Goal: Check status

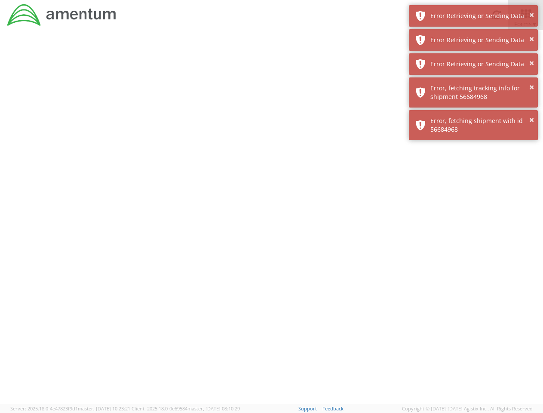
click at [272, 222] on div at bounding box center [271, 217] width 543 height 374
click at [474, 16] on div "Error Retrieving or Sending Data" at bounding box center [481, 16] width 101 height 9
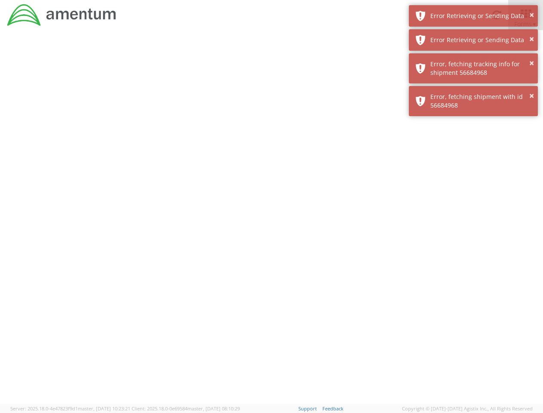
click at [474, 40] on div "Error Retrieving or Sending Data" at bounding box center [481, 40] width 101 height 9
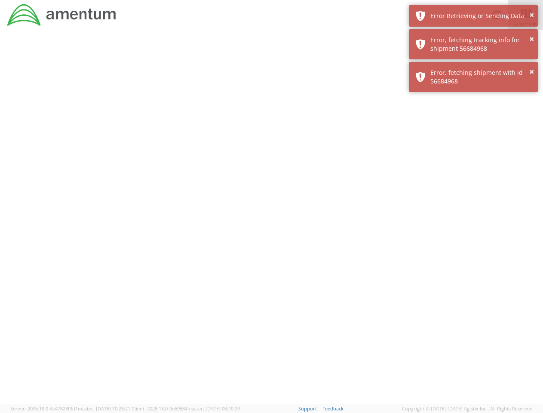
click at [474, 64] on div "× Error, fetching shipment with id 56684968" at bounding box center [473, 77] width 129 height 30
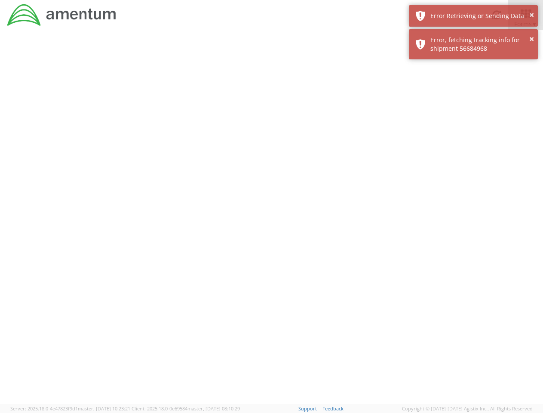
click at [474, 93] on div at bounding box center [271, 217] width 543 height 374
click at [474, 125] on div at bounding box center [271, 217] width 543 height 374
